Goal: Task Accomplishment & Management: Manage account settings

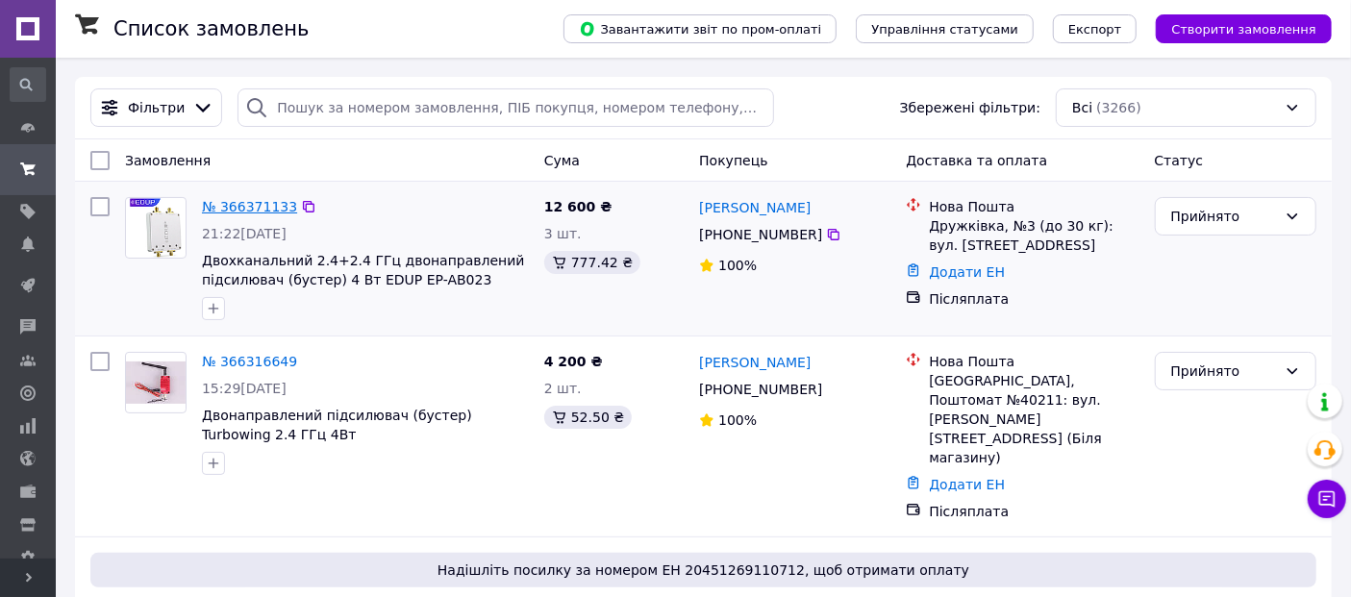
click at [264, 204] on link "№ 366371133" at bounding box center [249, 206] width 95 height 15
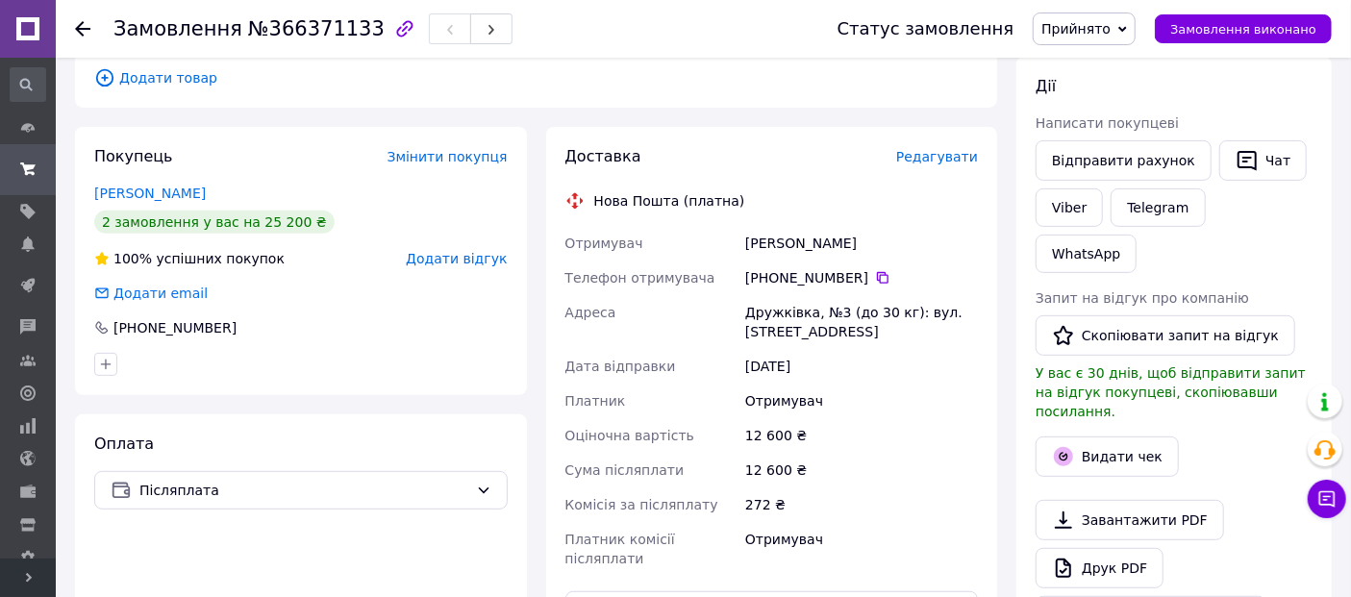
scroll to position [534, 0]
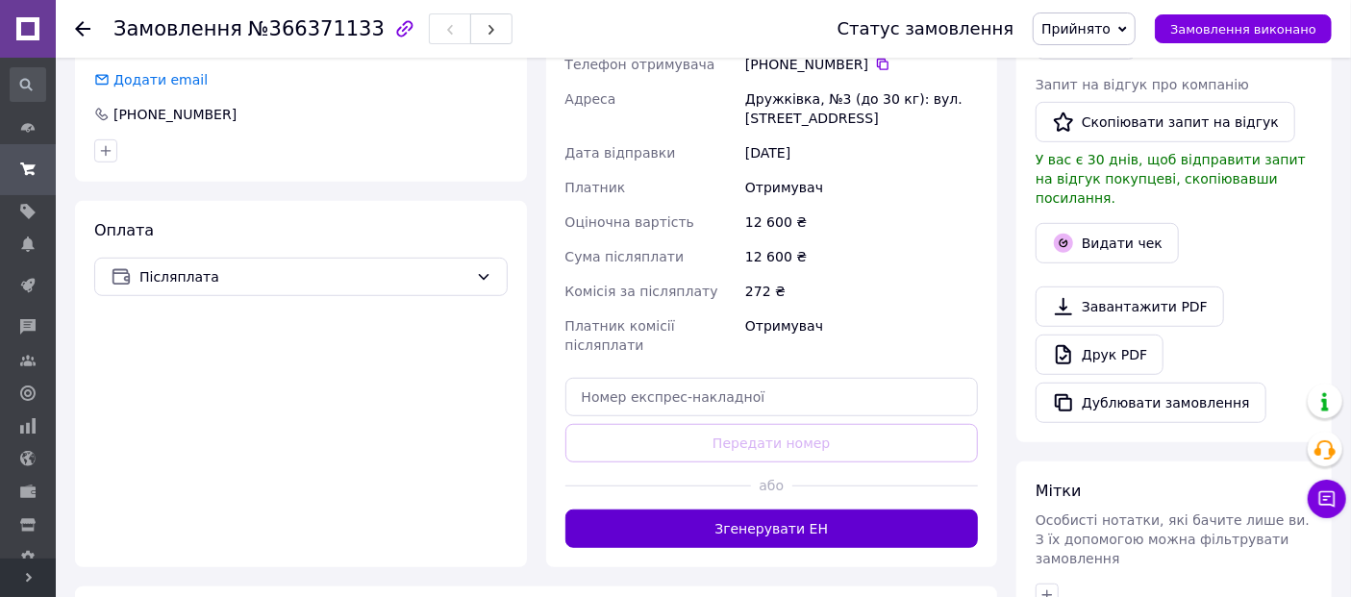
click at [727, 510] on button "Згенерувати ЕН" at bounding box center [773, 529] width 414 height 38
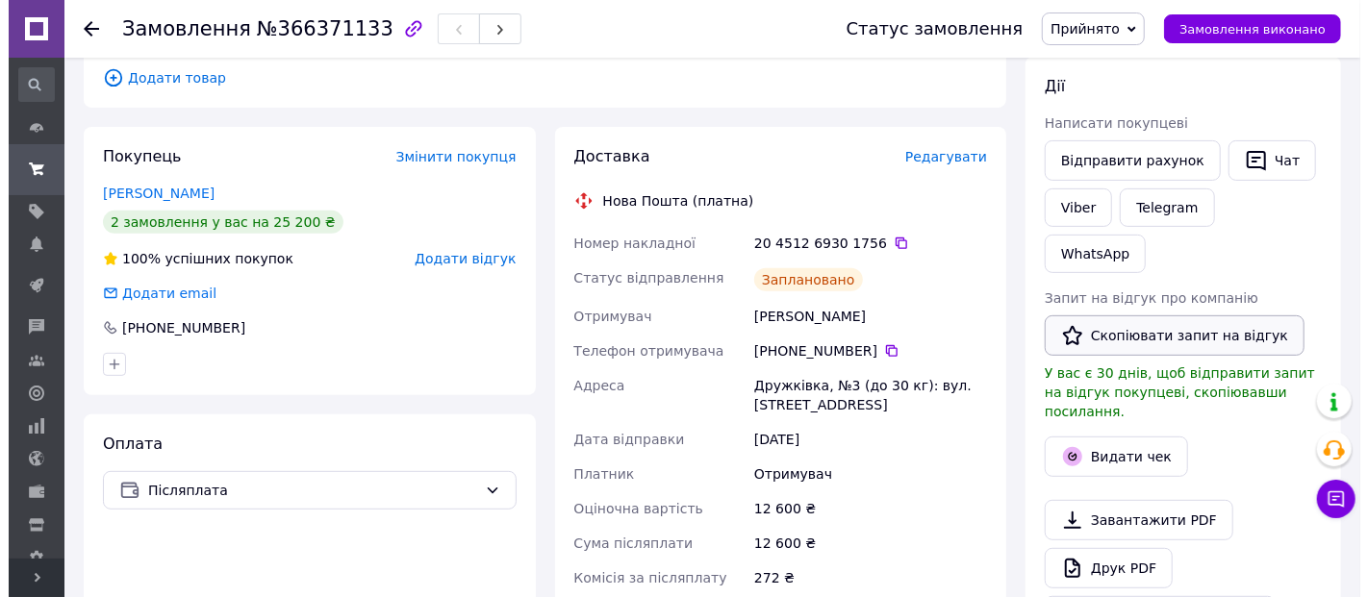
scroll to position [427, 0]
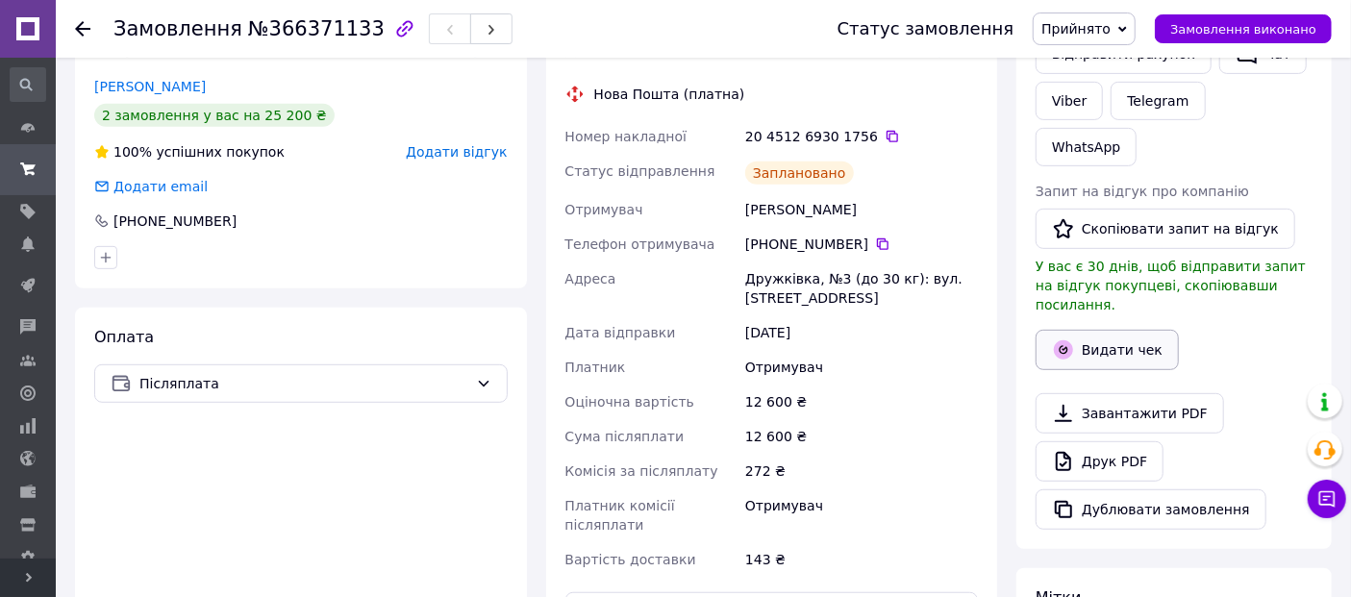
click at [1131, 330] on button "Видати чек" at bounding box center [1107, 350] width 143 height 40
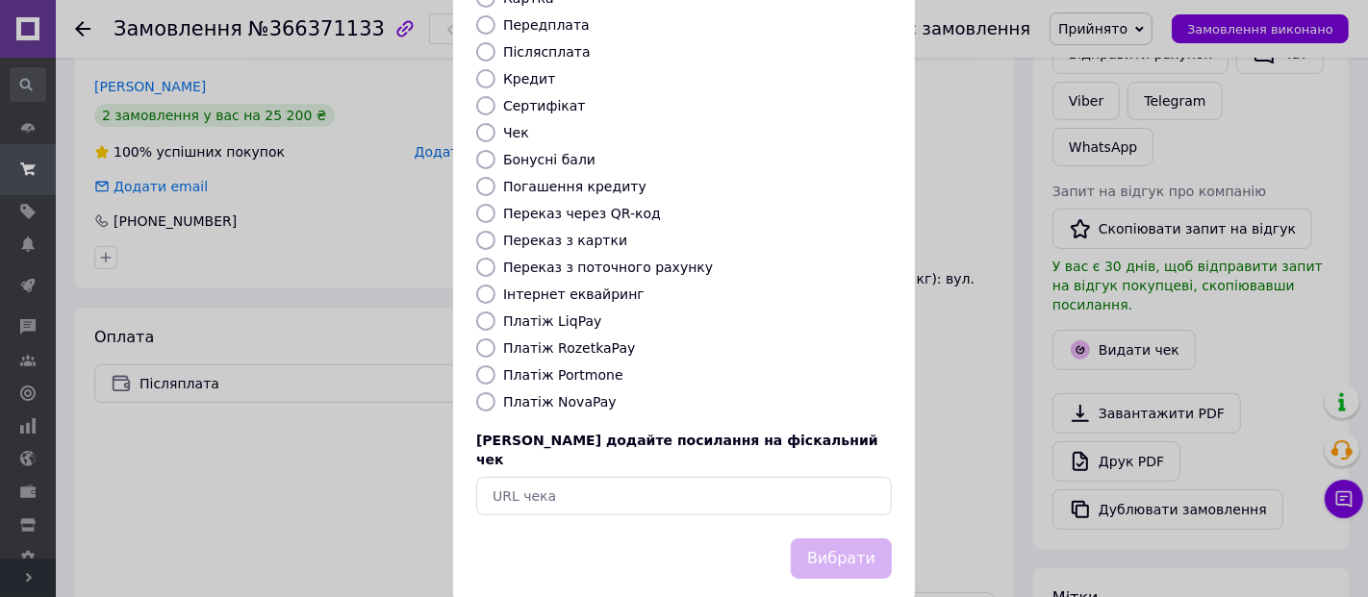
scroll to position [0, 0]
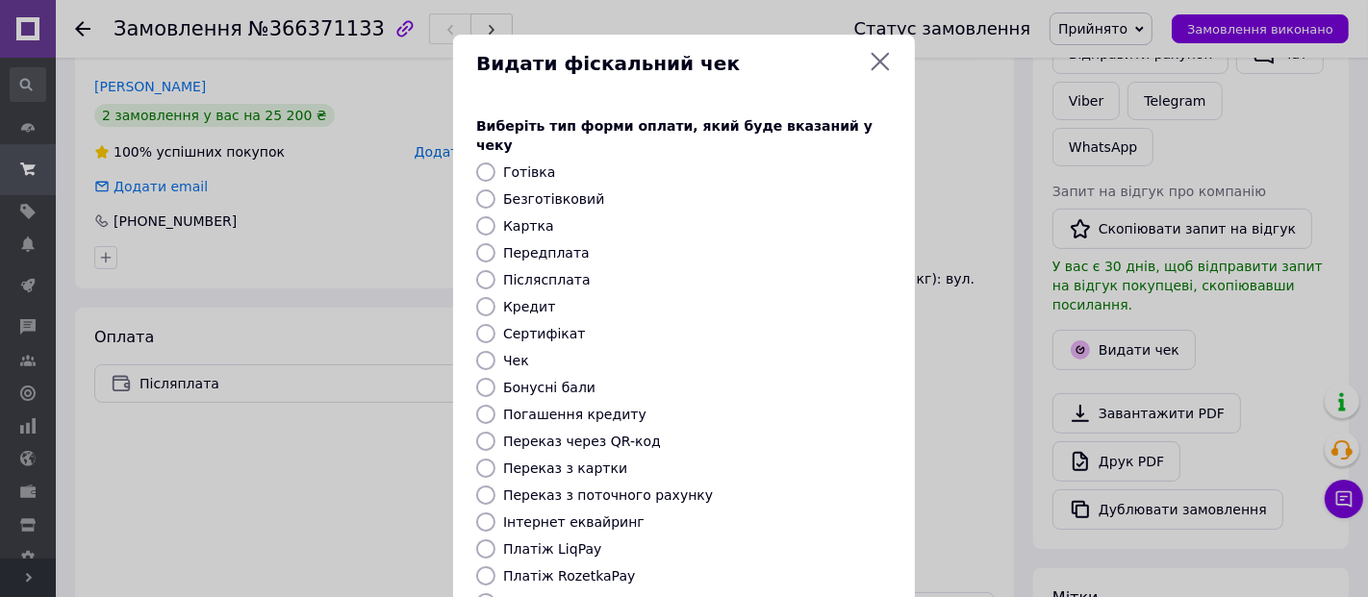
click at [490, 270] on input "Післясплата" at bounding box center [485, 279] width 19 height 19
radio input "true"
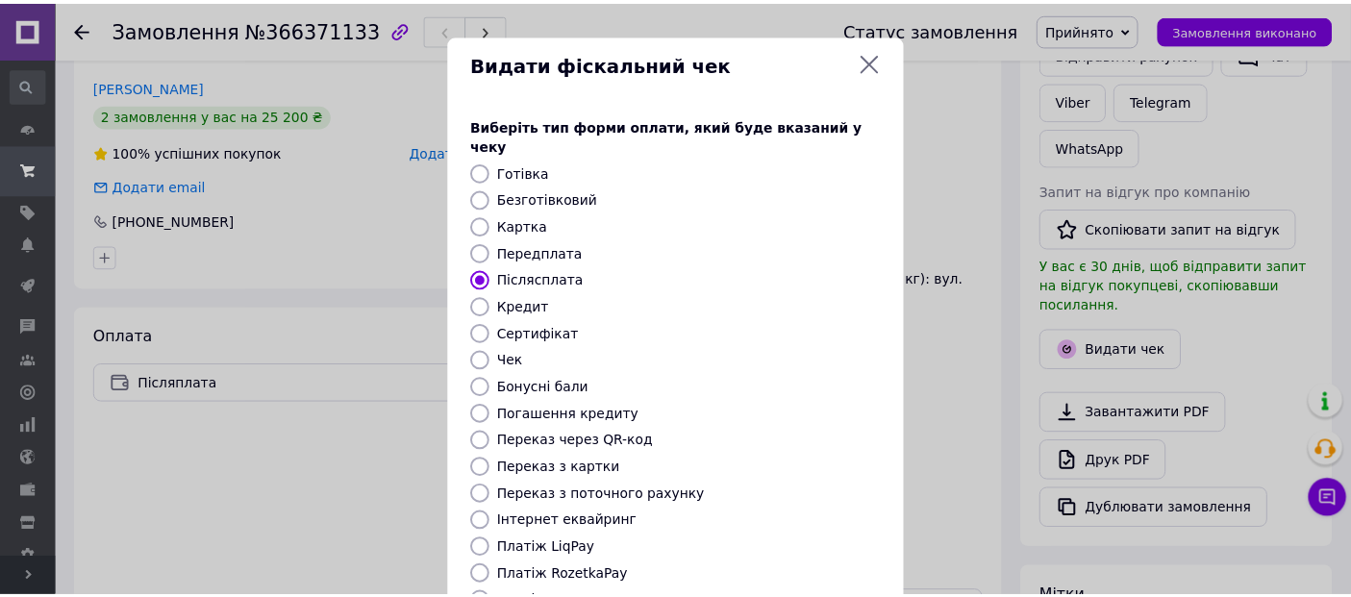
scroll to position [228, 0]
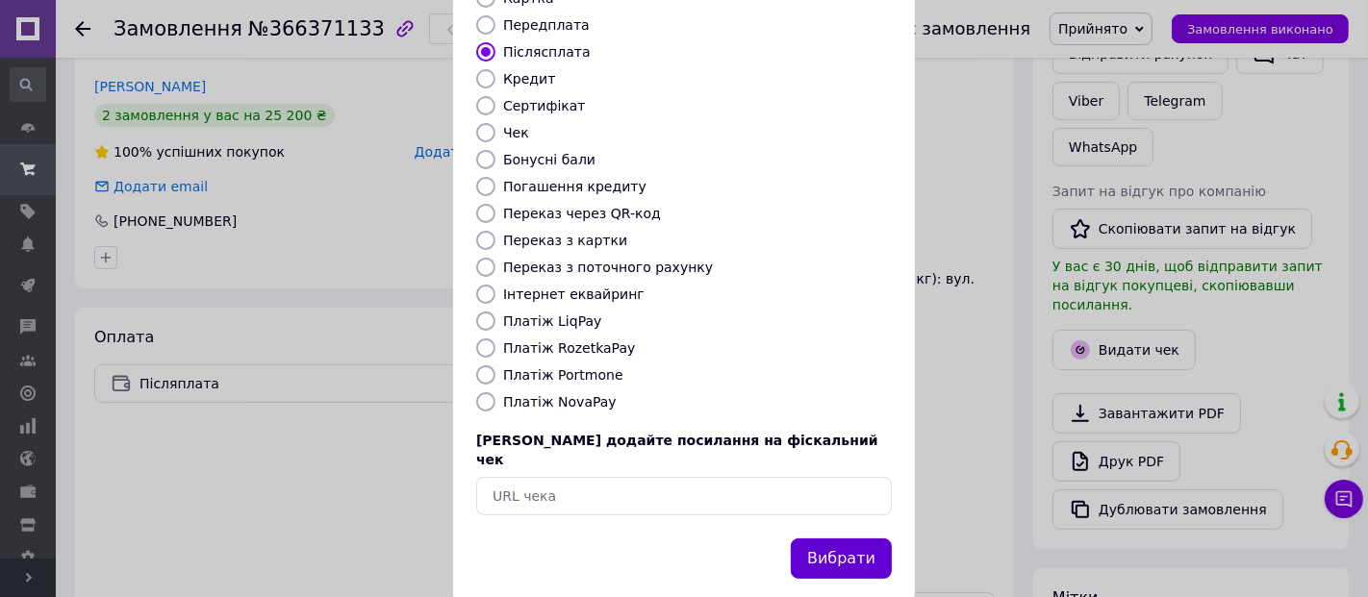
click at [838, 539] on button "Вибрати" at bounding box center [841, 559] width 101 height 41
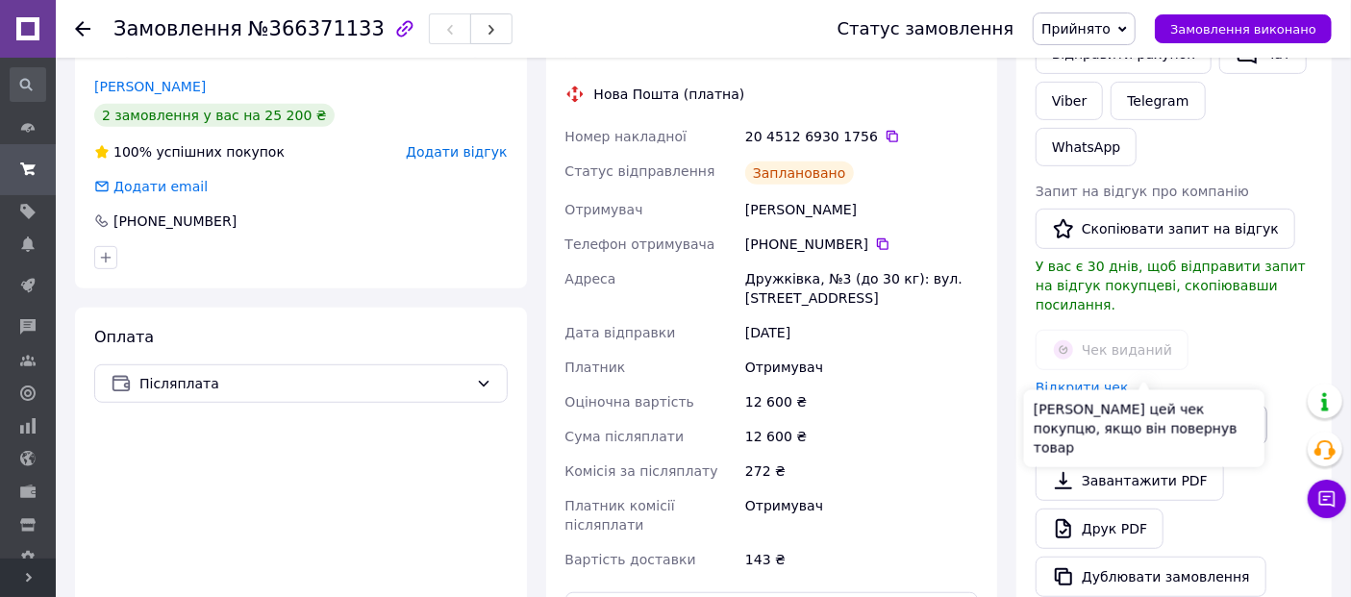
click at [1183, 405] on button "Видати чек повернення" at bounding box center [1152, 425] width 232 height 40
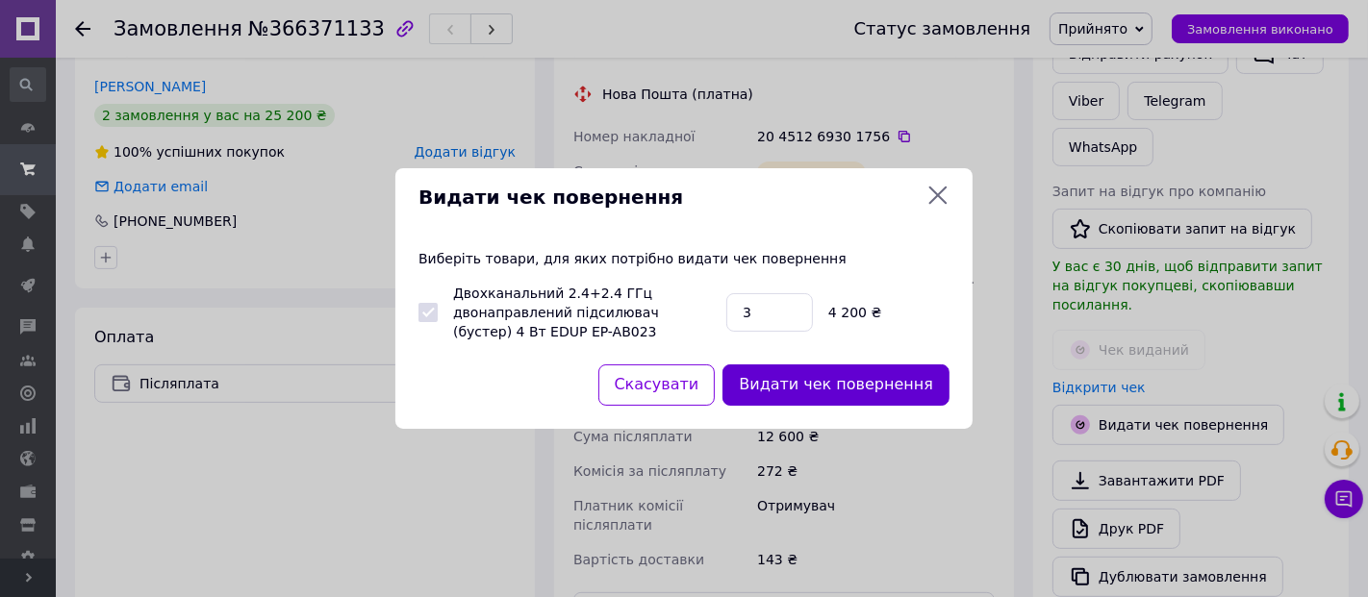
click at [904, 386] on button "Видати чек повернення" at bounding box center [835, 385] width 227 height 41
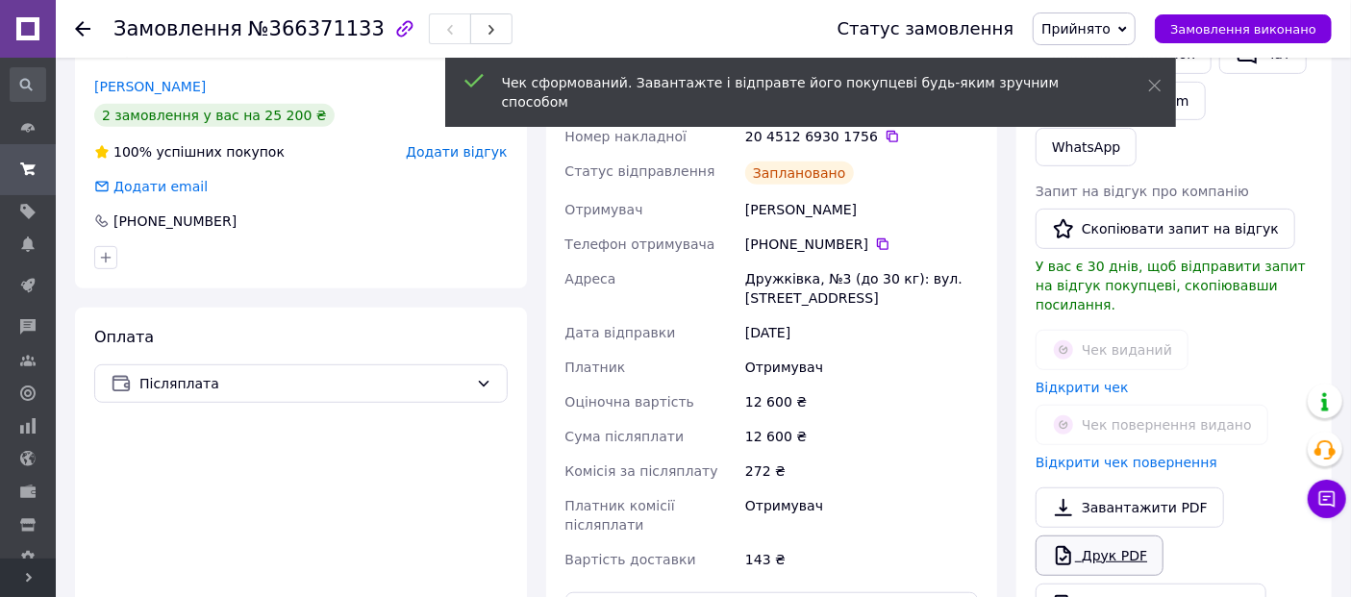
click at [1139, 536] on link "Друк PDF" at bounding box center [1100, 556] width 128 height 40
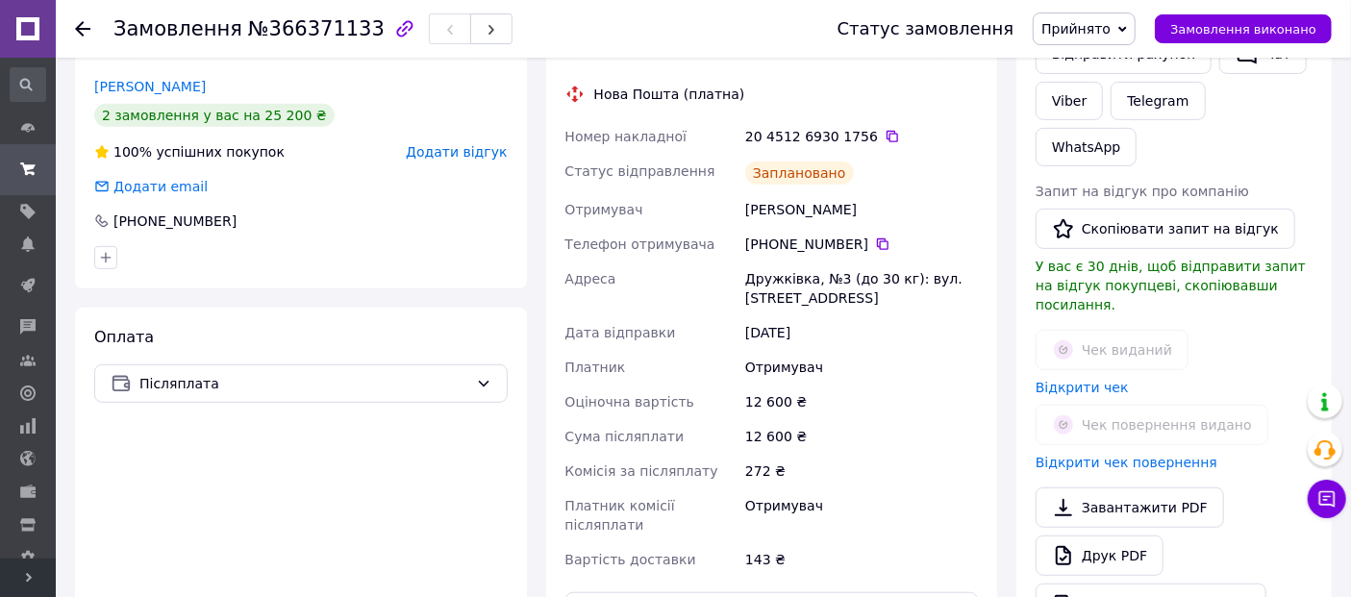
scroll to position [534, 0]
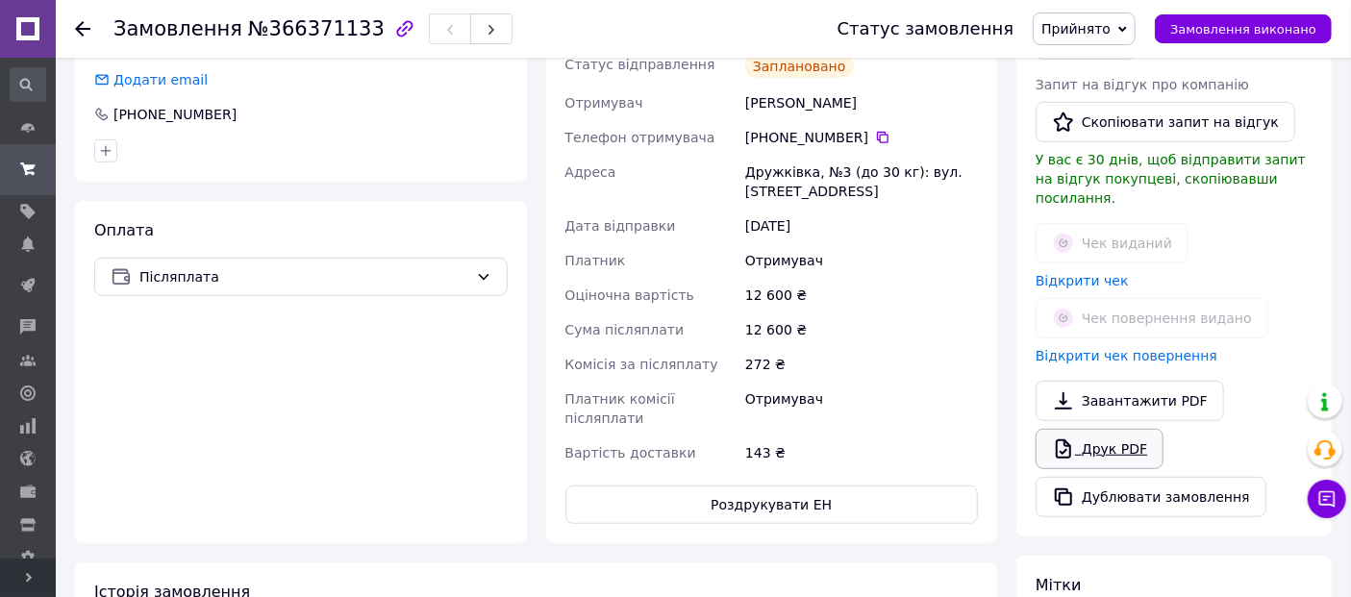
click at [1099, 429] on link "Друк PDF" at bounding box center [1100, 449] width 128 height 40
click at [1140, 429] on link "Друк PDF" at bounding box center [1100, 449] width 128 height 40
click at [1107, 273] on link "Відкрити чек" at bounding box center [1082, 280] width 93 height 15
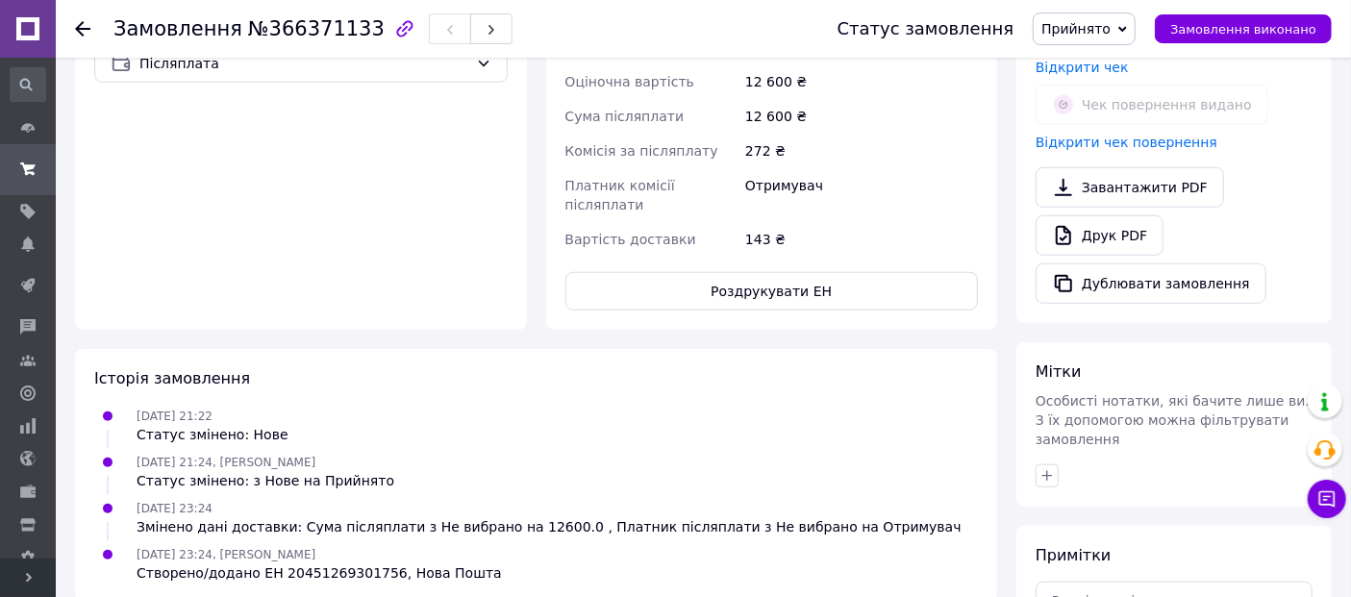
scroll to position [427, 0]
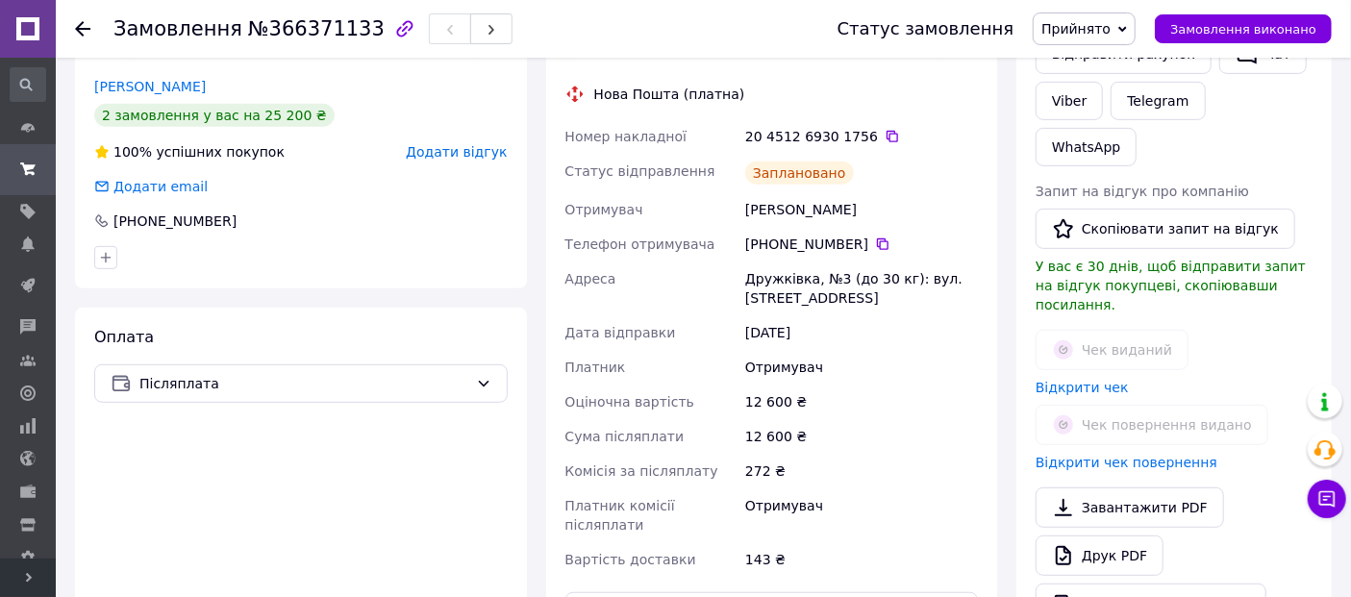
click at [81, 29] on use at bounding box center [82, 28] width 15 height 15
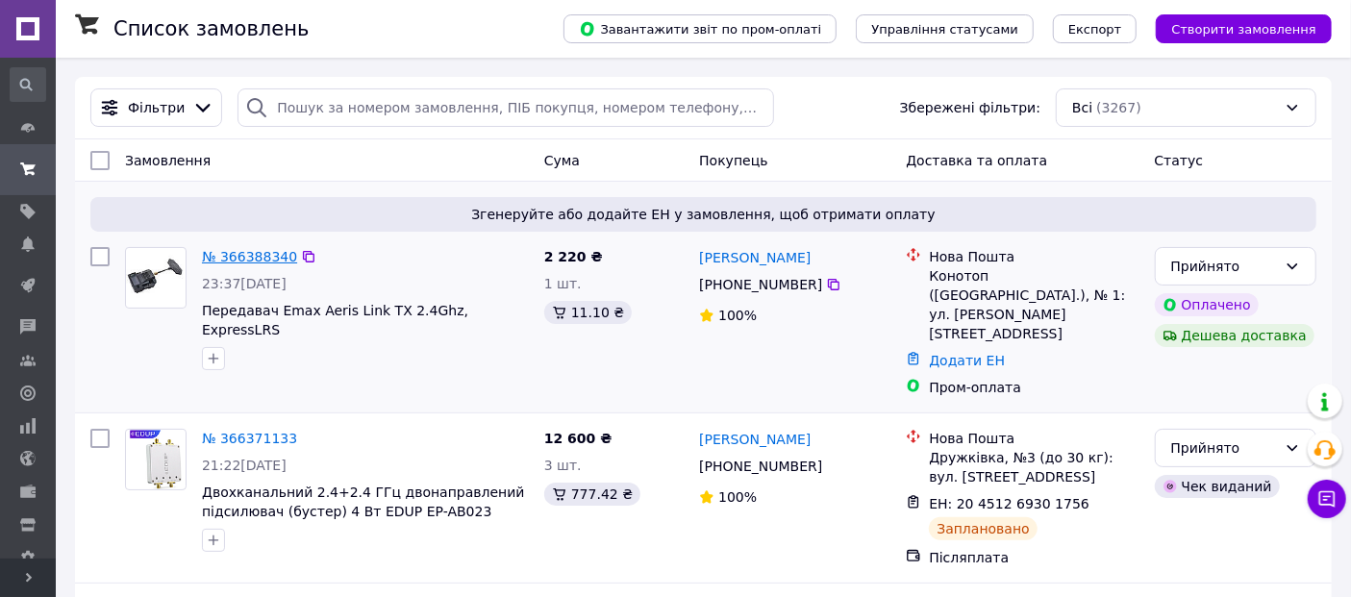
click at [251, 254] on link "№ 366388340" at bounding box center [249, 256] width 95 height 15
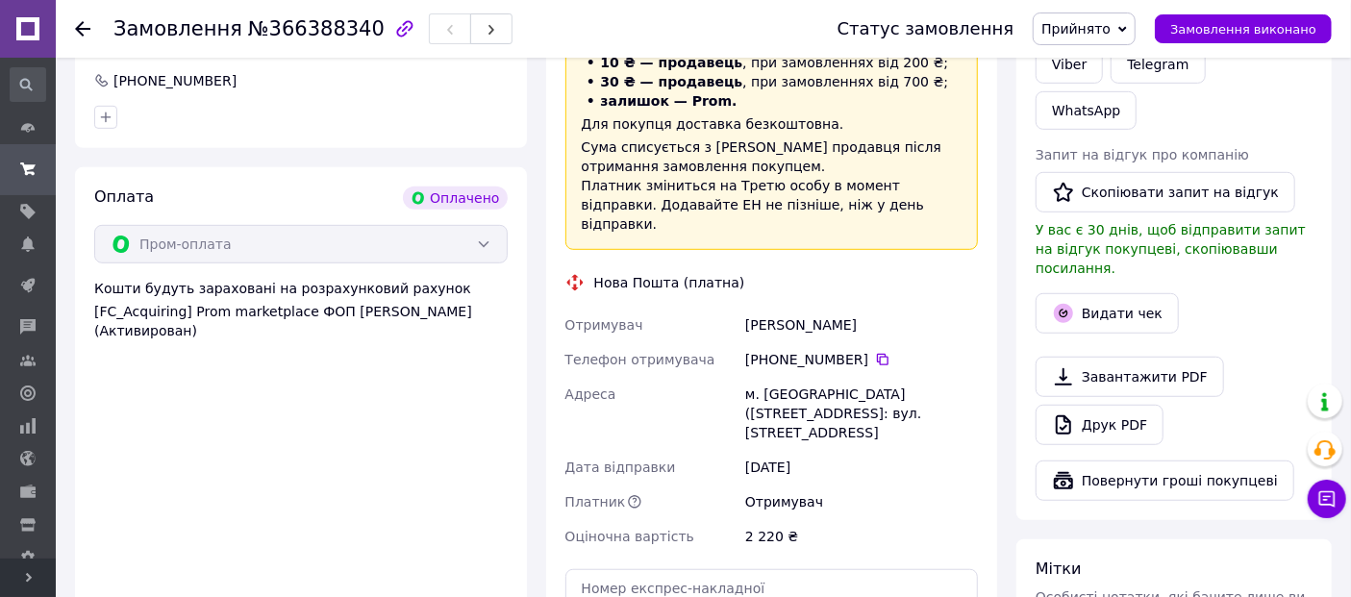
scroll to position [641, 0]
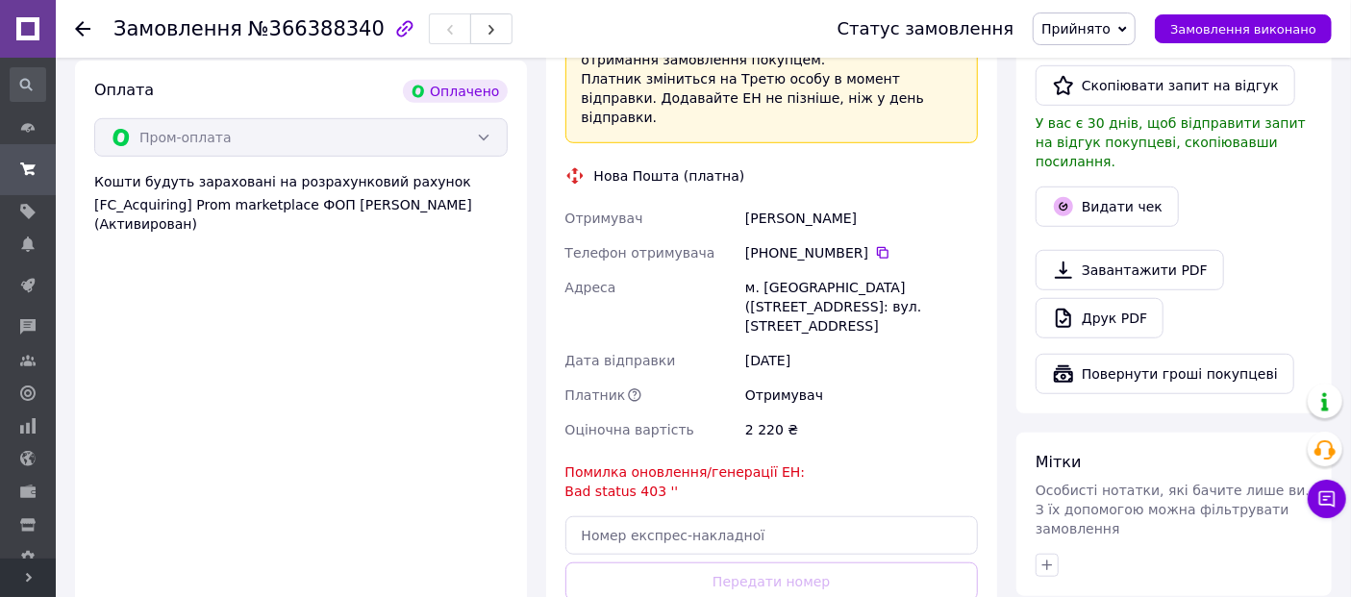
scroll to position [854, 0]
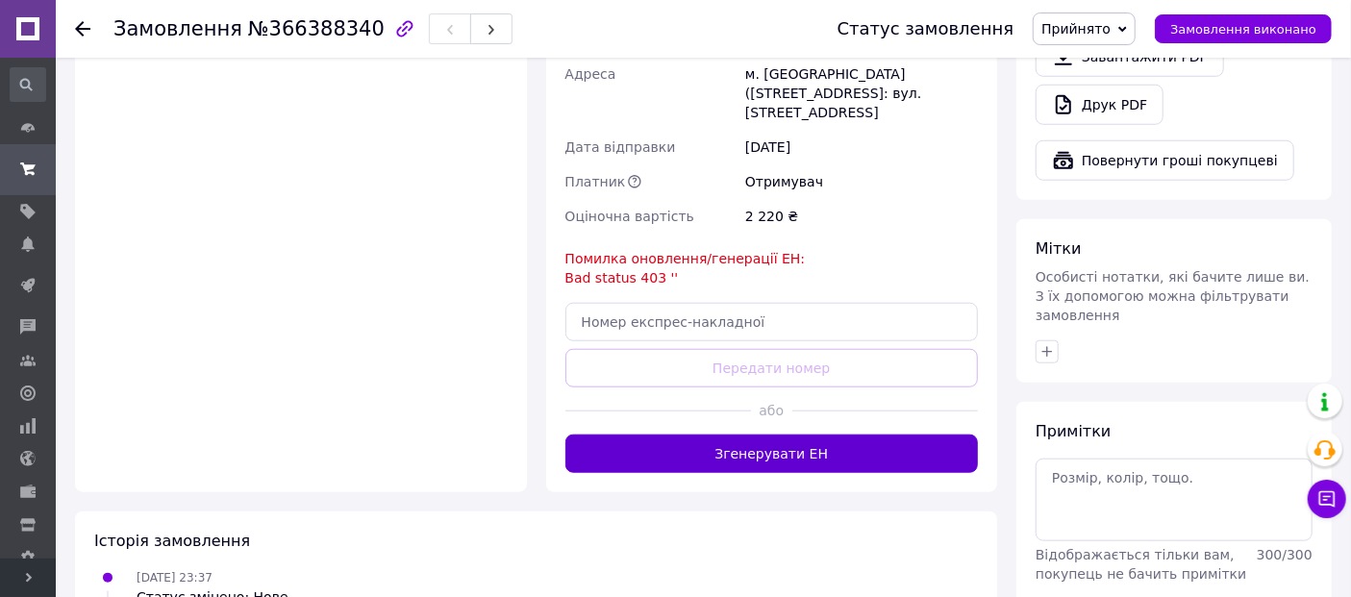
click at [861, 435] on button "Згенерувати ЕН" at bounding box center [773, 454] width 414 height 38
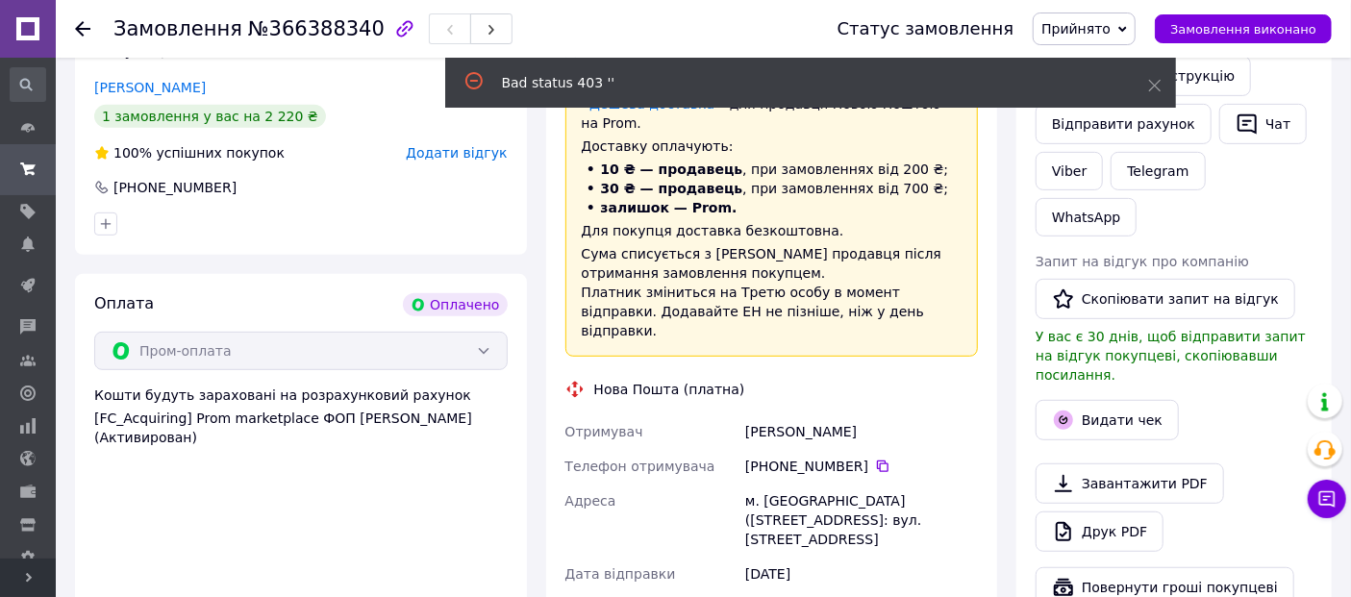
scroll to position [0, 0]
